Goal: Check status: Check status

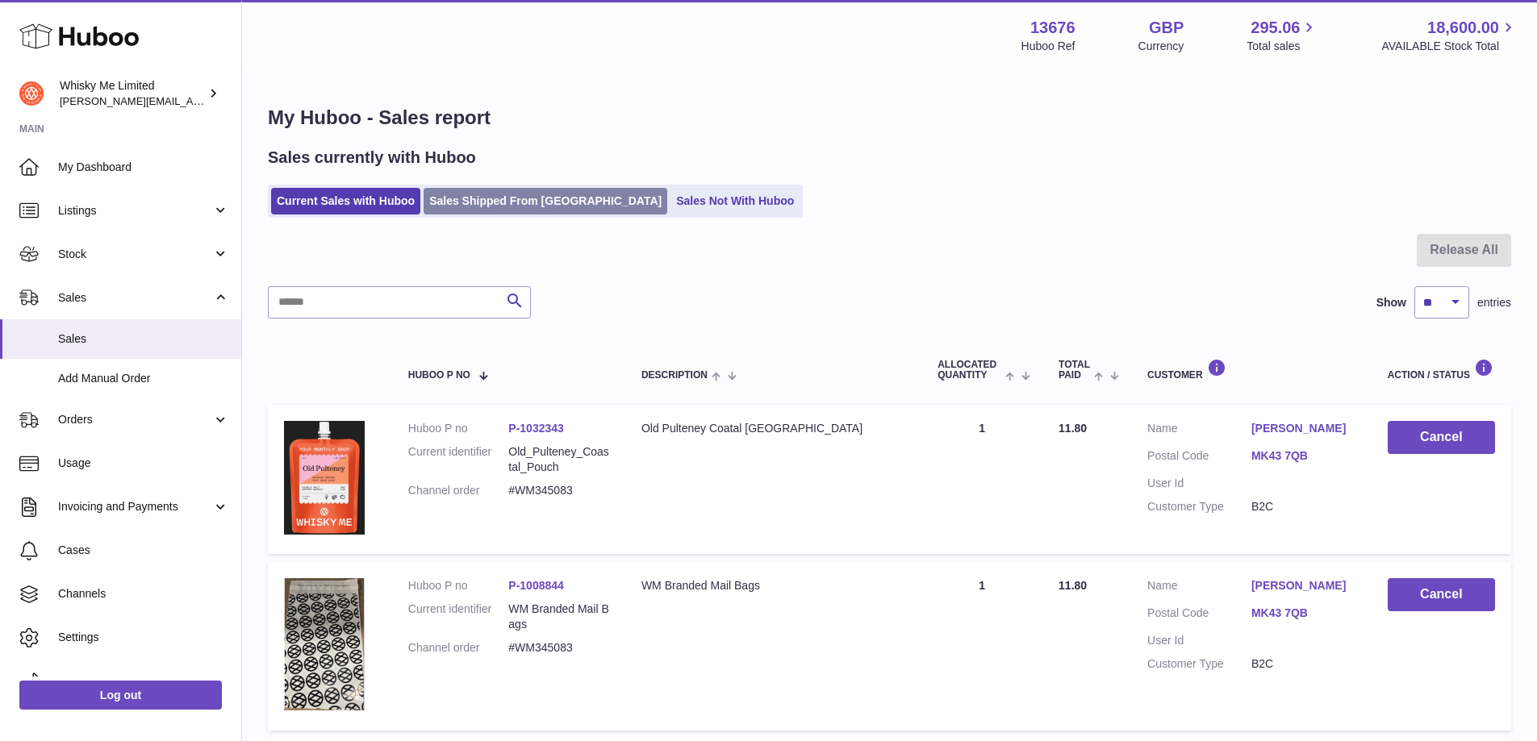
click at [485, 199] on link "Sales Shipped From [GEOGRAPHIC_DATA]" at bounding box center [546, 201] width 244 height 27
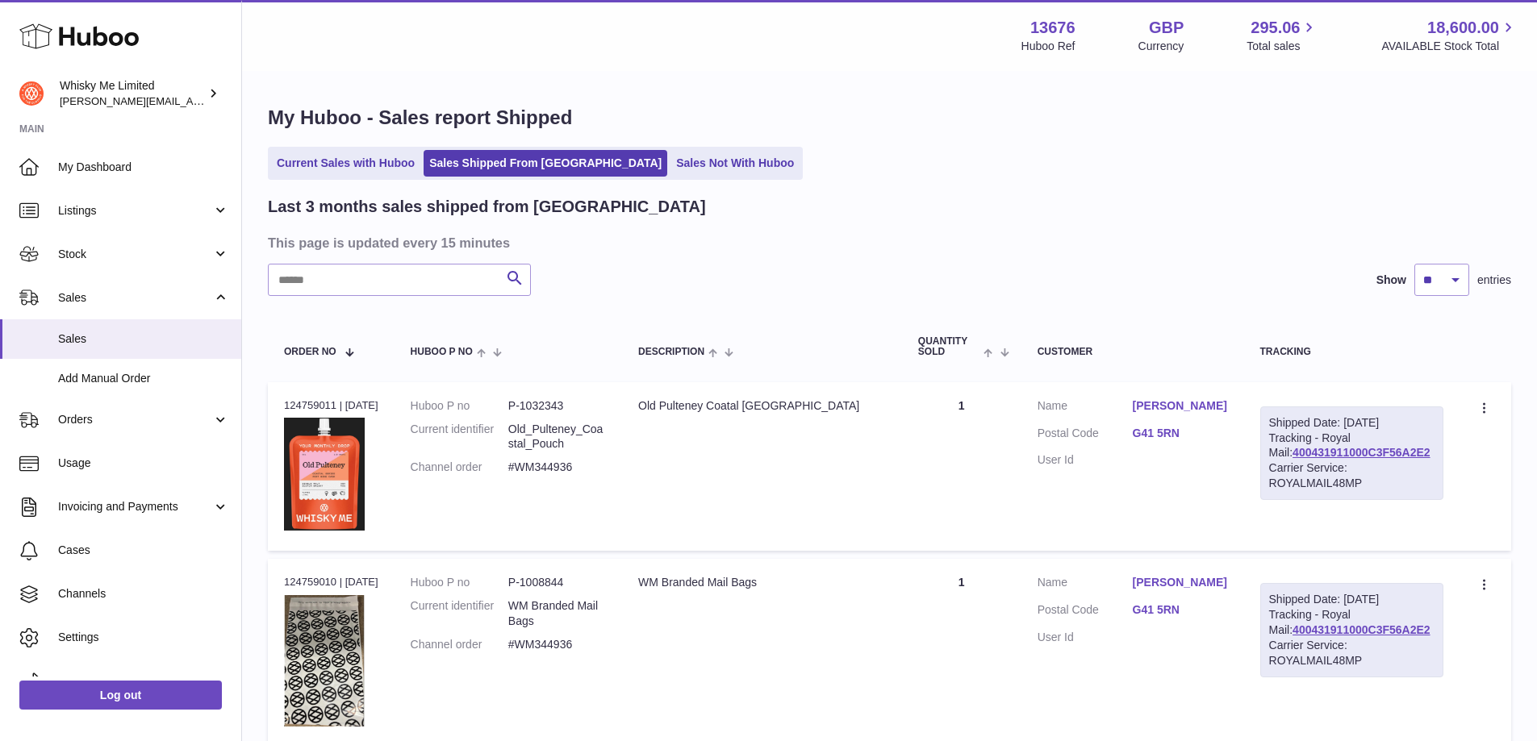
click at [357, 162] on link "Current Sales with Huboo" at bounding box center [345, 163] width 149 height 27
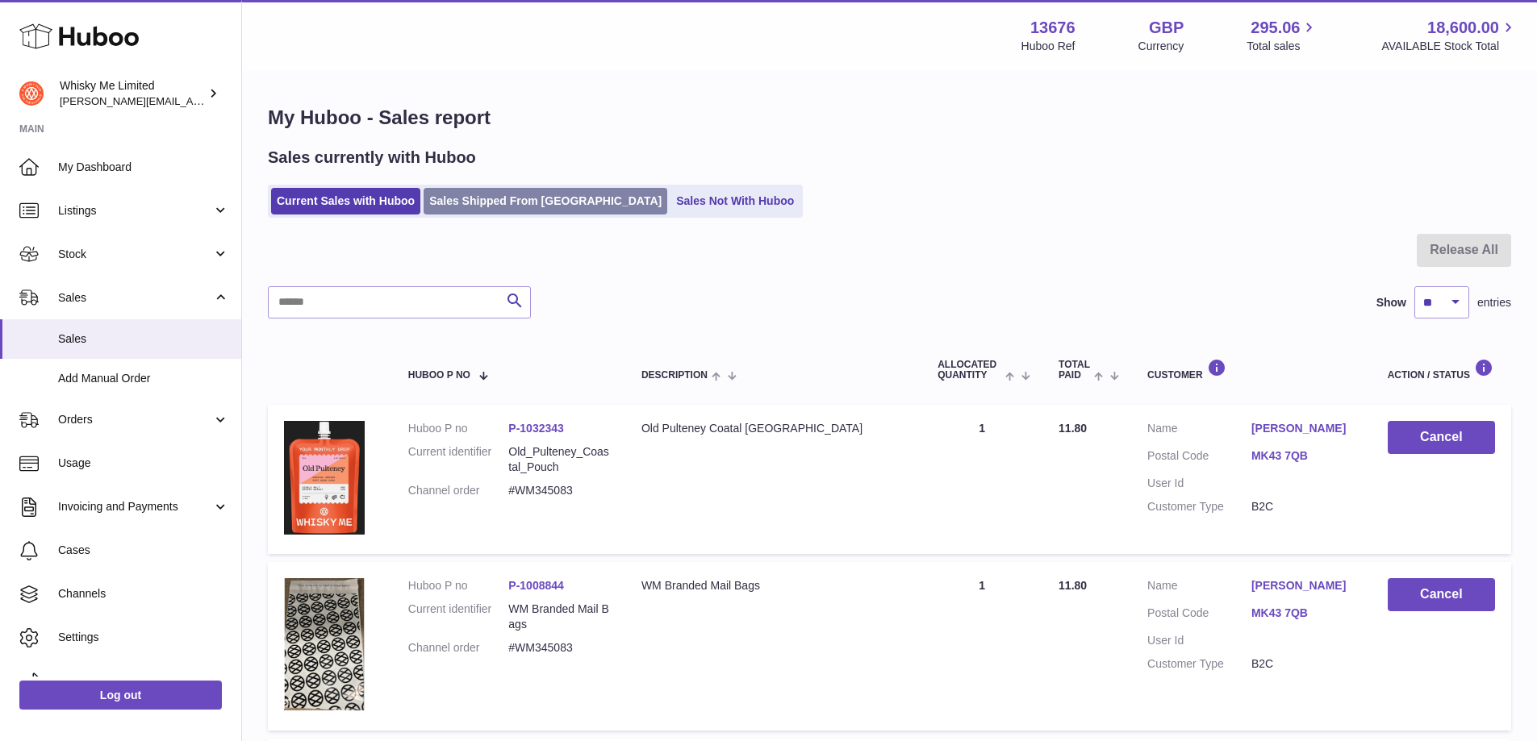
click at [500, 190] on link "Sales Shipped From [GEOGRAPHIC_DATA]" at bounding box center [546, 201] width 244 height 27
